Goal: Task Accomplishment & Management: Complete application form

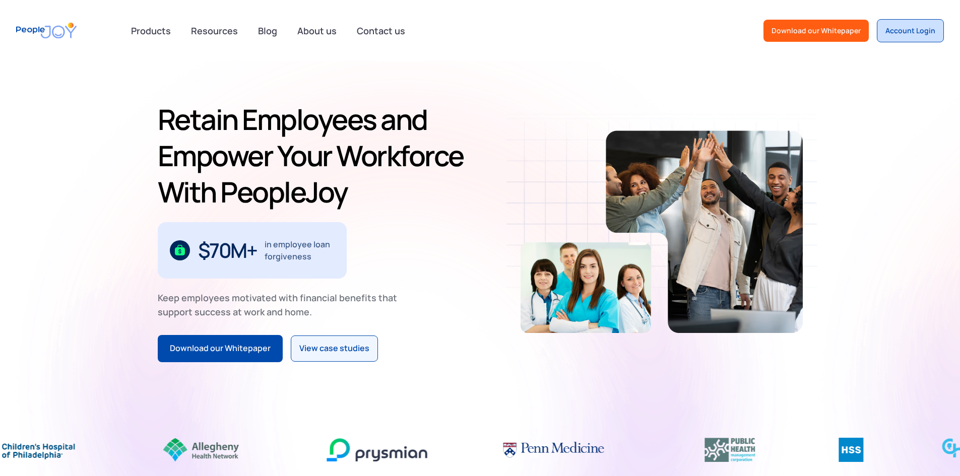
click at [902, 24] on link "Account Login" at bounding box center [909, 30] width 67 height 23
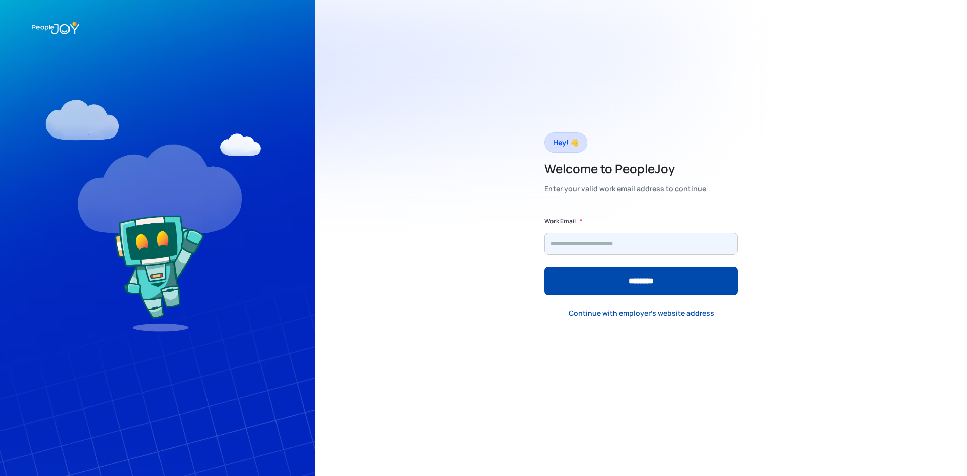
click at [642, 252] on input "Form" at bounding box center [641, 244] width 193 height 22
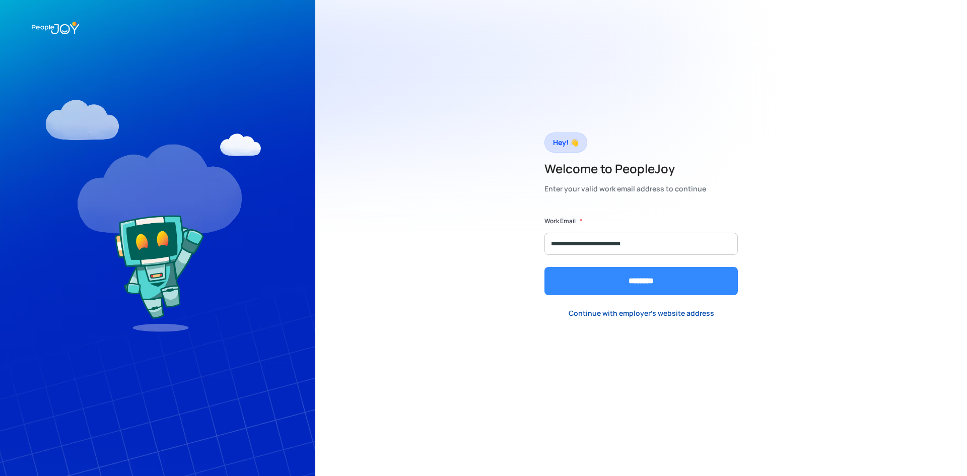
type input "**********"
click at [721, 289] on input "********" at bounding box center [641, 281] width 193 height 28
